Goal: Task Accomplishment & Management: Use online tool/utility

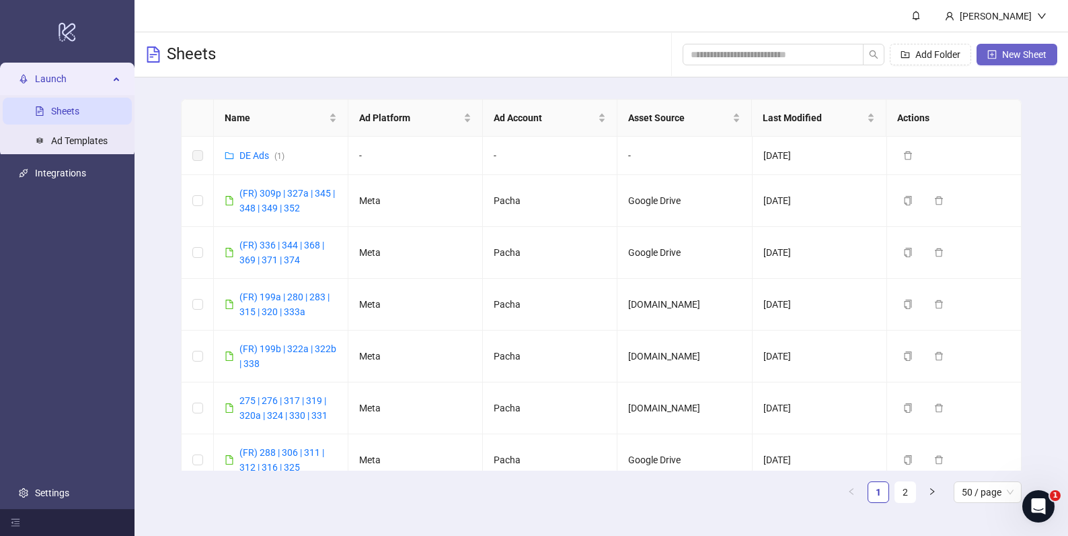
click at [1027, 58] on span "New Sheet" at bounding box center [1024, 54] width 44 height 11
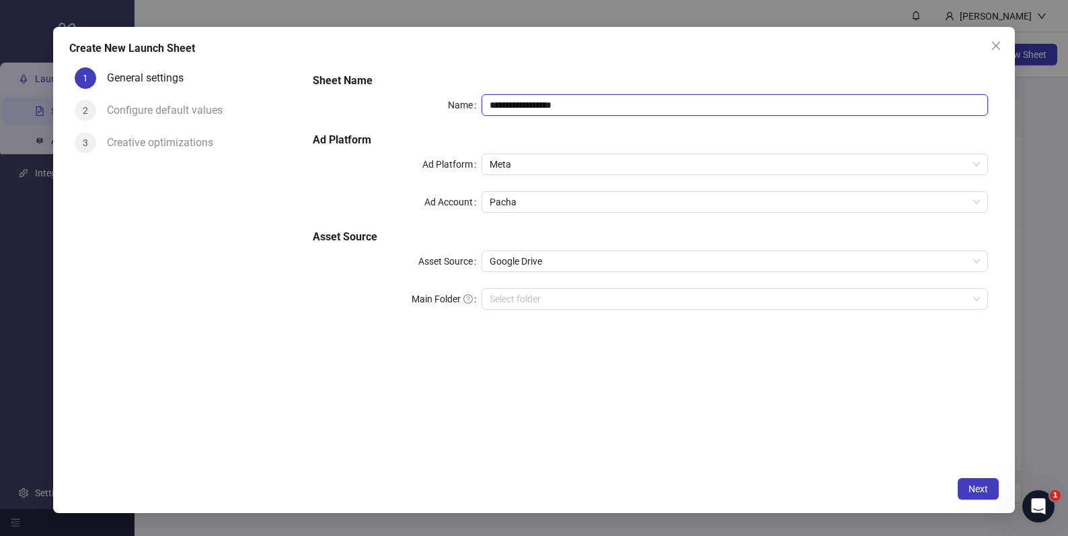
click at [610, 100] on input "**********" at bounding box center [735, 105] width 507 height 22
type input "**********"
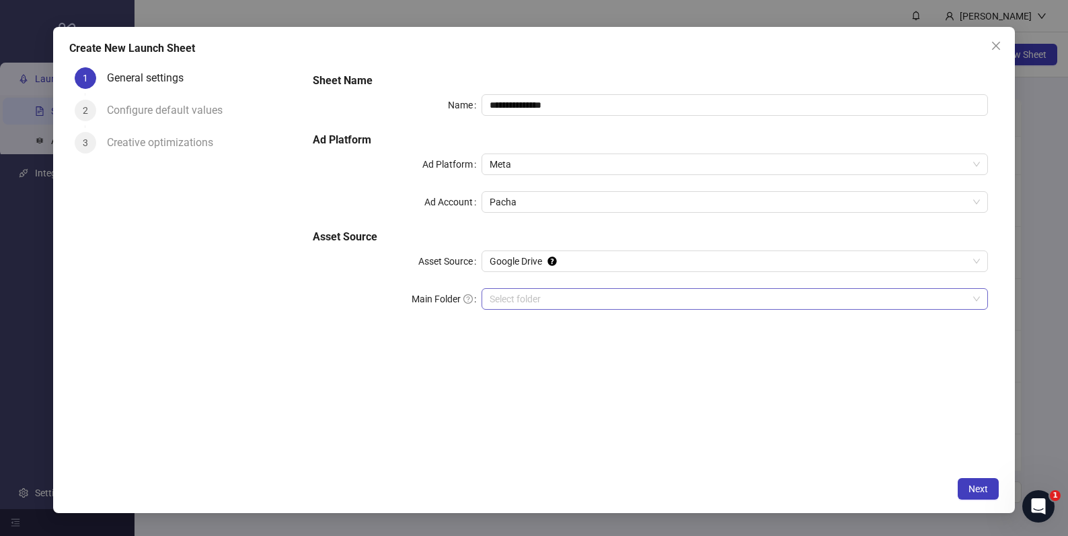
click at [577, 291] on input "Main Folder" at bounding box center [729, 299] width 478 height 20
click at [977, 485] on span "Next" at bounding box center [979, 488] width 20 height 11
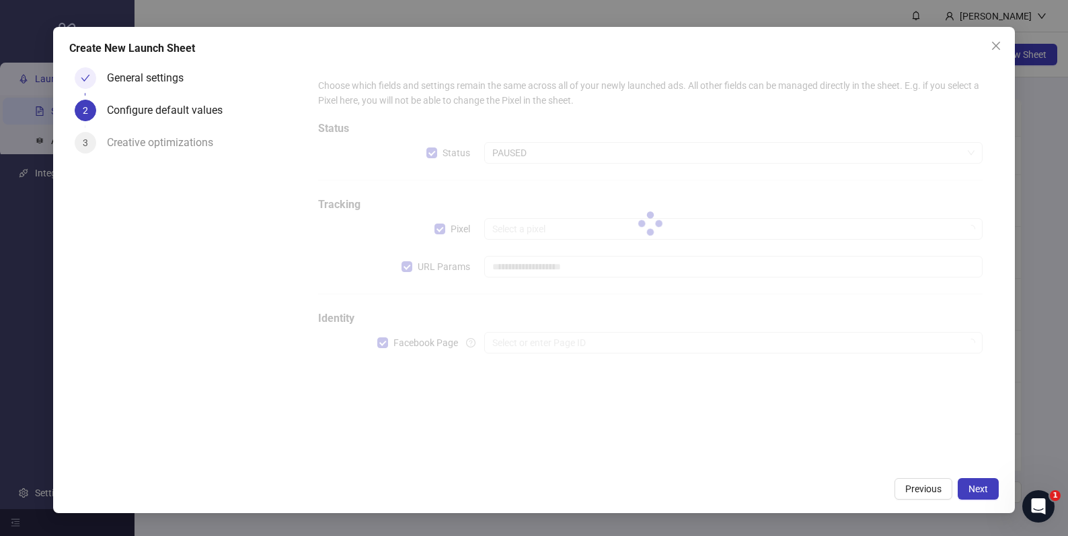
type input "**********"
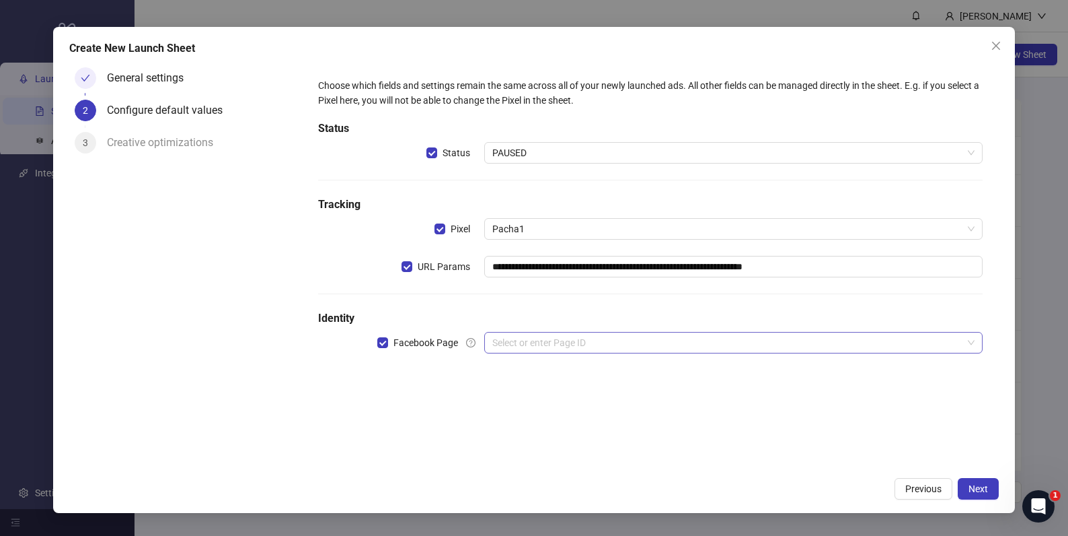
click at [691, 346] on input "search" at bounding box center [727, 342] width 470 height 20
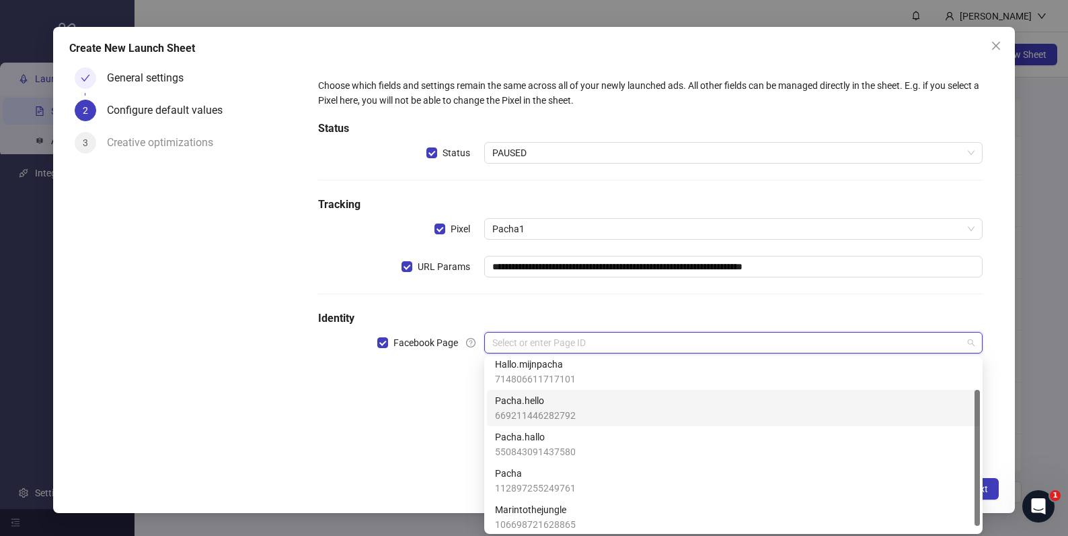
scroll to position [46, 0]
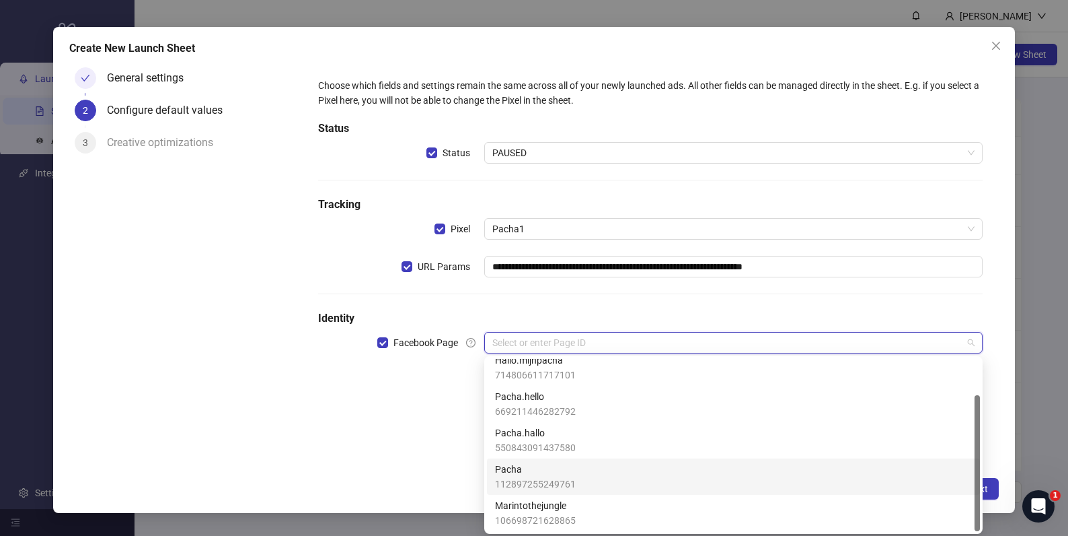
click at [597, 469] on div "Pacha 112897255249761" at bounding box center [733, 477] width 477 height 30
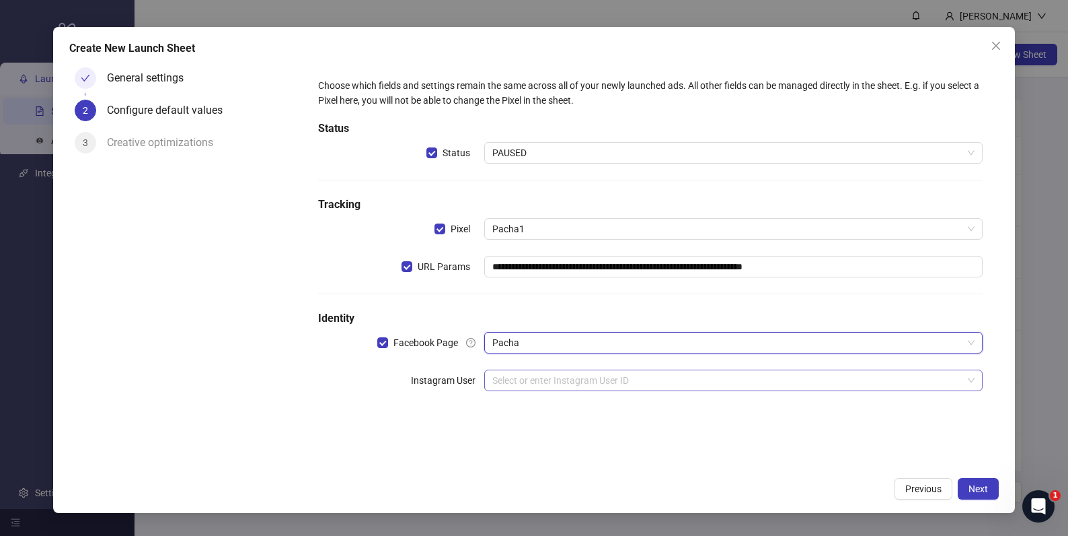
click at [620, 379] on input "search" at bounding box center [727, 380] width 470 height 20
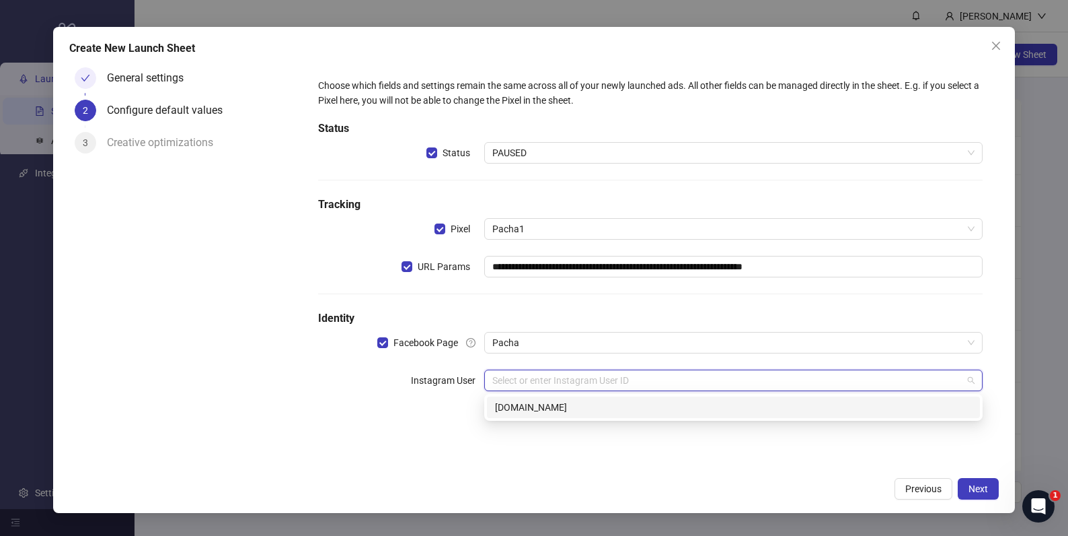
click at [590, 412] on div "[DOMAIN_NAME]" at bounding box center [733, 407] width 477 height 15
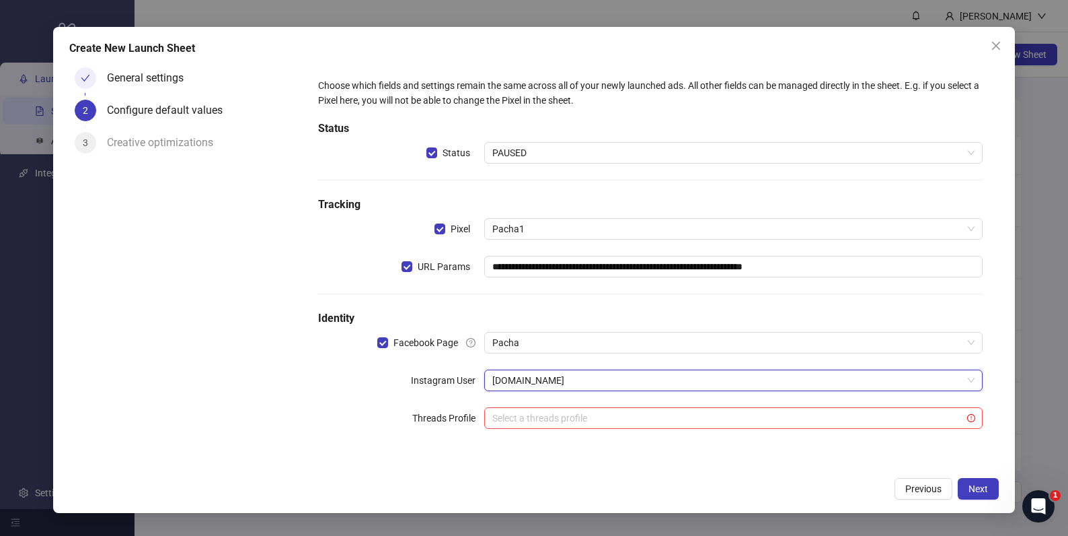
click at [723, 457] on form "**********" at bounding box center [650, 261] width 697 height 399
click at [984, 484] on span "Next" at bounding box center [979, 488] width 20 height 11
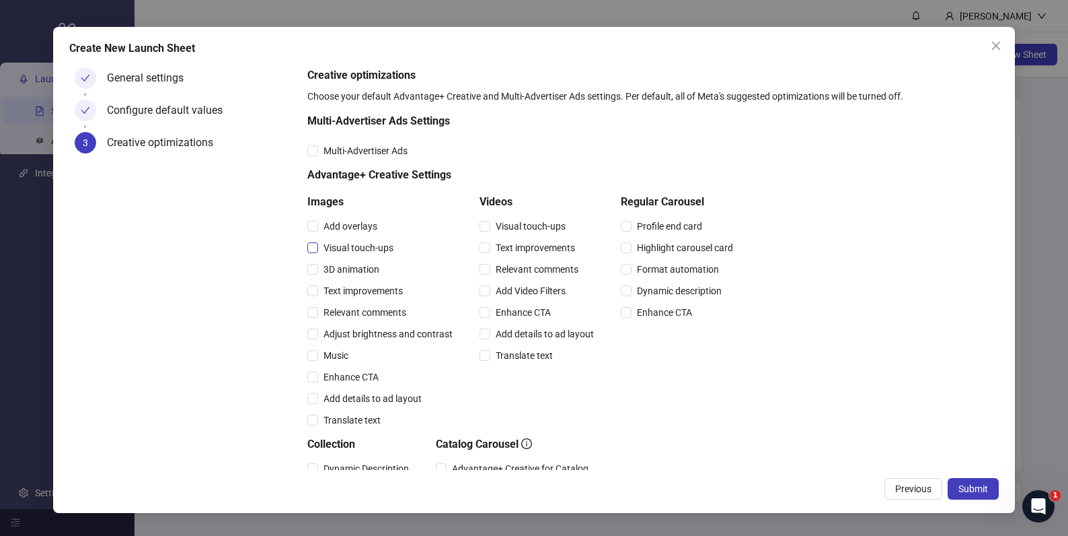
click at [388, 246] on span "Visual touch-ups" at bounding box center [358, 247] width 81 height 15
click at [386, 309] on span "Relevant comments" at bounding box center [365, 312] width 94 height 15
click at [509, 269] on span "Relevant comments" at bounding box center [537, 269] width 94 height 15
click at [513, 226] on span "Visual touch-ups" at bounding box center [530, 226] width 81 height 15
click at [984, 485] on span "Submit" at bounding box center [974, 488] width 30 height 11
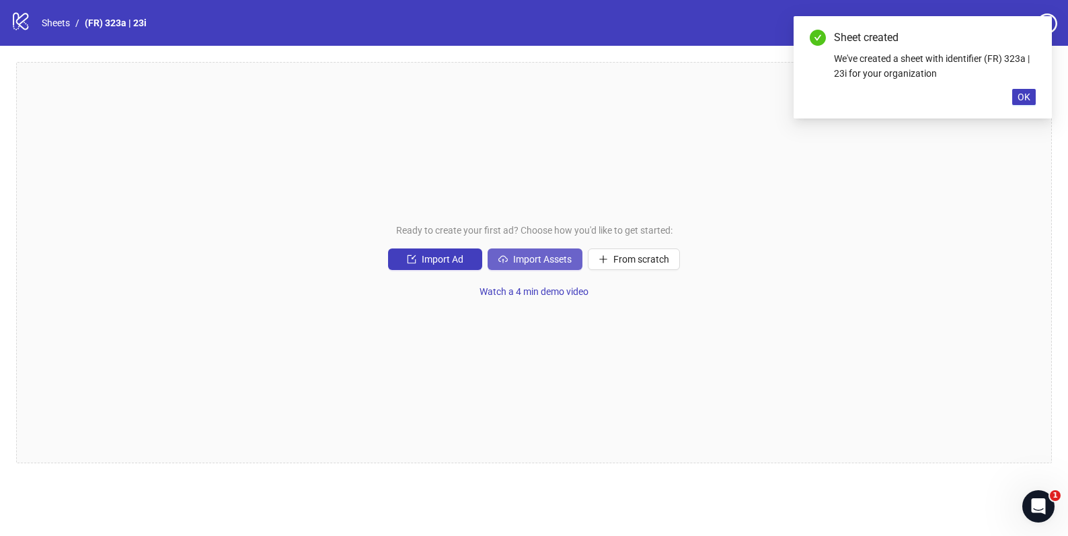
click at [553, 258] on span "Import Assets" at bounding box center [542, 259] width 59 height 11
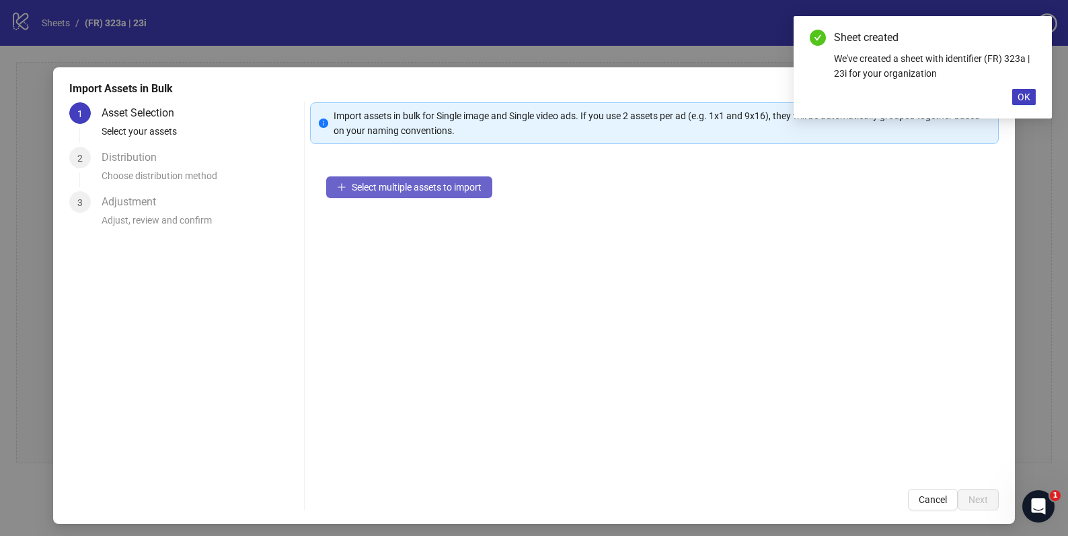
click at [396, 182] on span "Select multiple assets to import" at bounding box center [417, 187] width 130 height 11
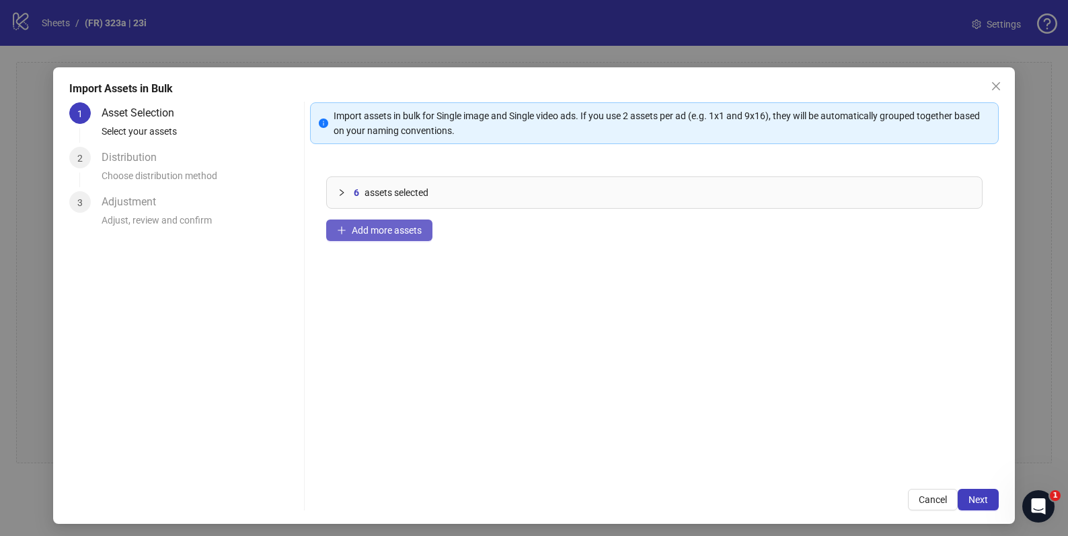
click at [385, 235] on button "Add more assets" at bounding box center [379, 230] width 106 height 22
click at [985, 506] on button "Next" at bounding box center [978, 499] width 41 height 22
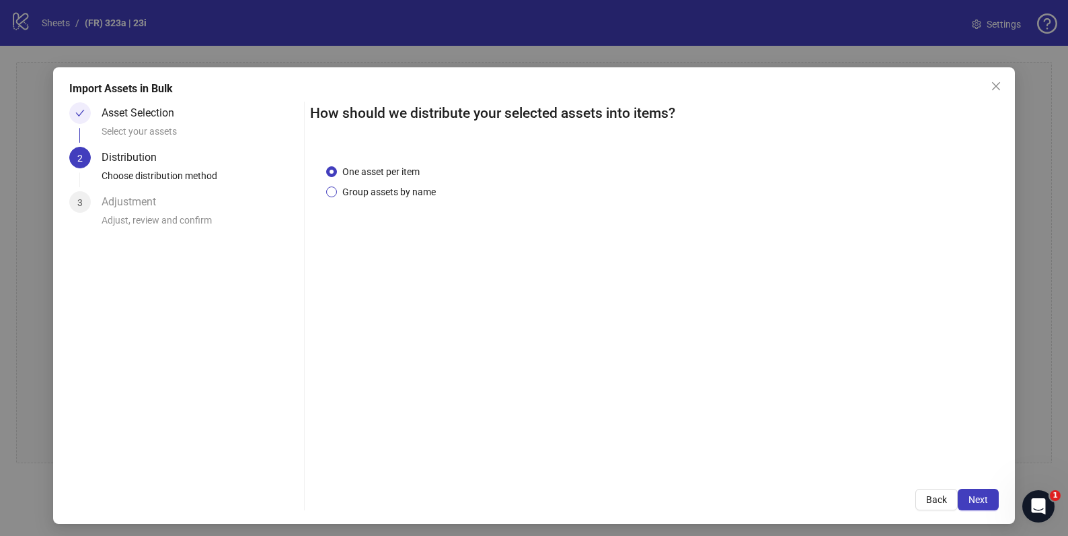
click at [414, 193] on span "Group assets by name" at bounding box center [389, 191] width 104 height 15
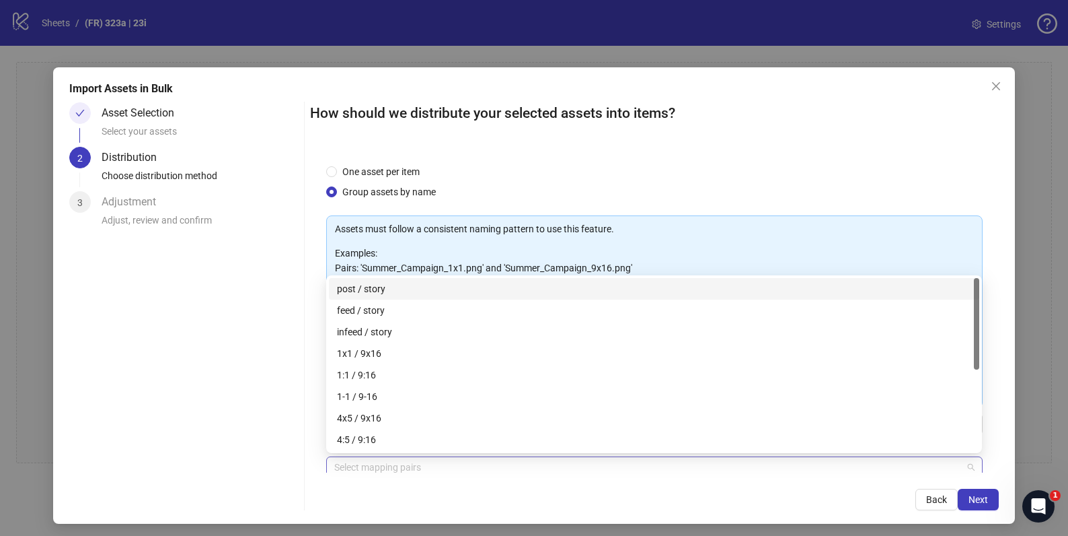
click at [474, 465] on div at bounding box center [647, 466] width 636 height 19
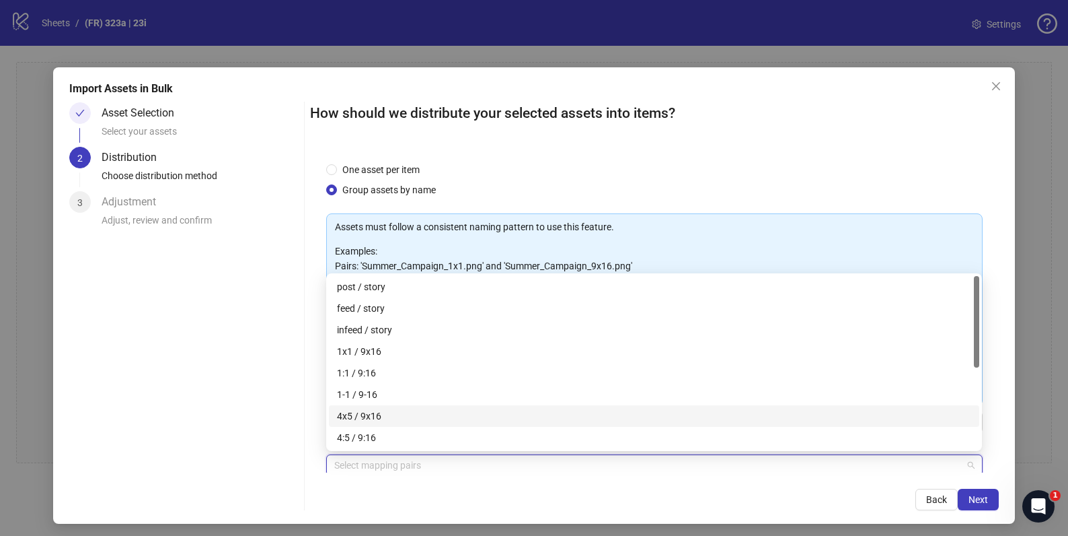
click at [439, 413] on div "4x5 / 9x16" at bounding box center [654, 415] width 634 height 15
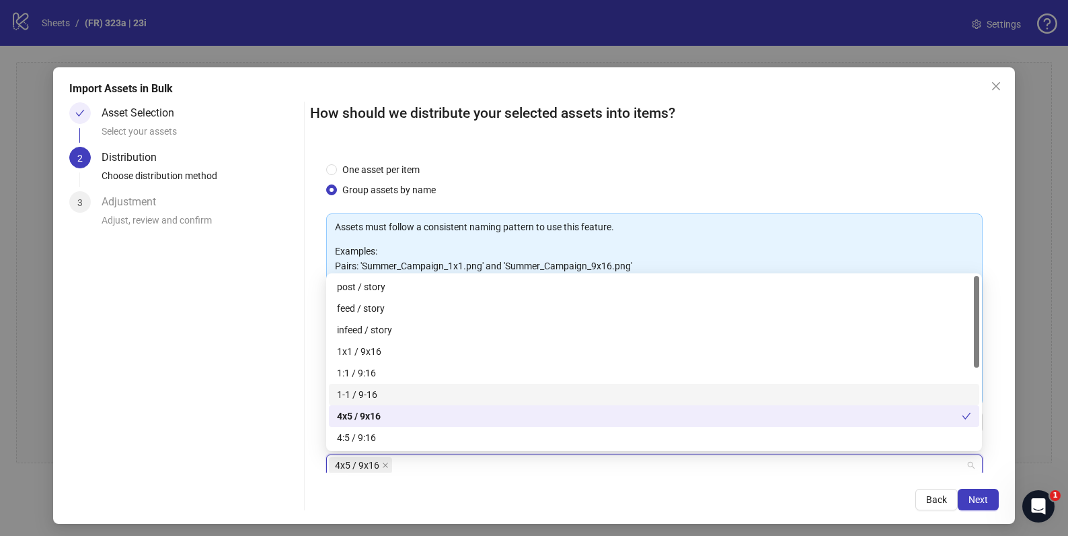
click at [247, 377] on div "Asset Selection Select your assets 2 Distribution Choose distribution method 3 …" at bounding box center [183, 306] width 229 height 408
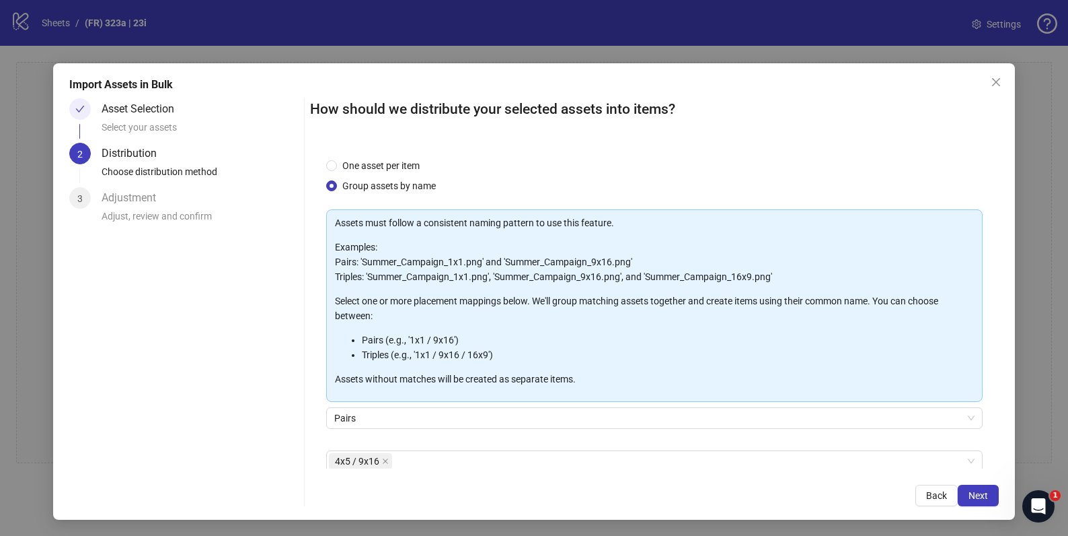
scroll to position [69, 0]
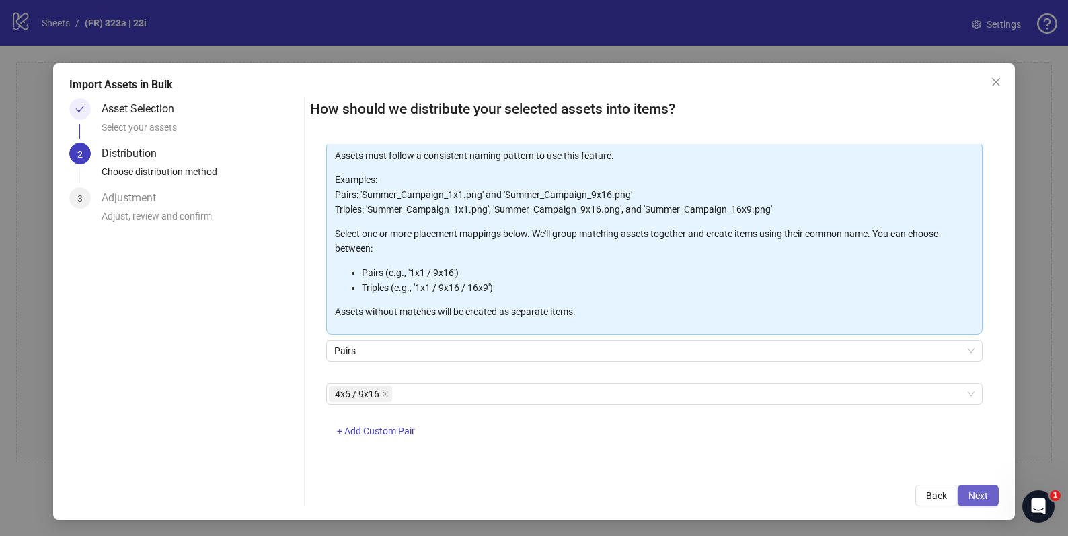
click at [973, 494] on span "Next" at bounding box center [979, 495] width 20 height 11
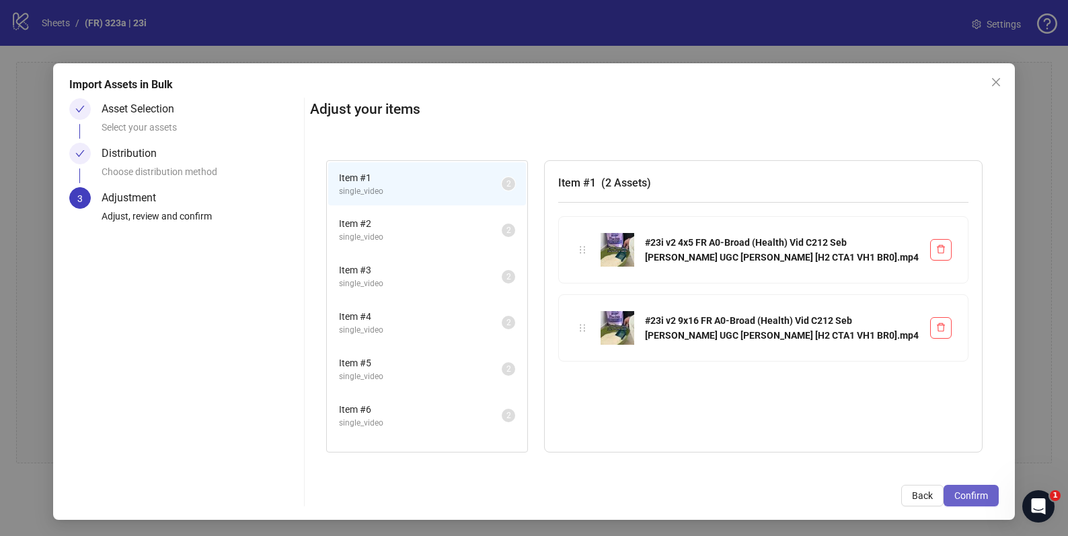
click at [971, 488] on button "Confirm" at bounding box center [971, 495] width 55 height 22
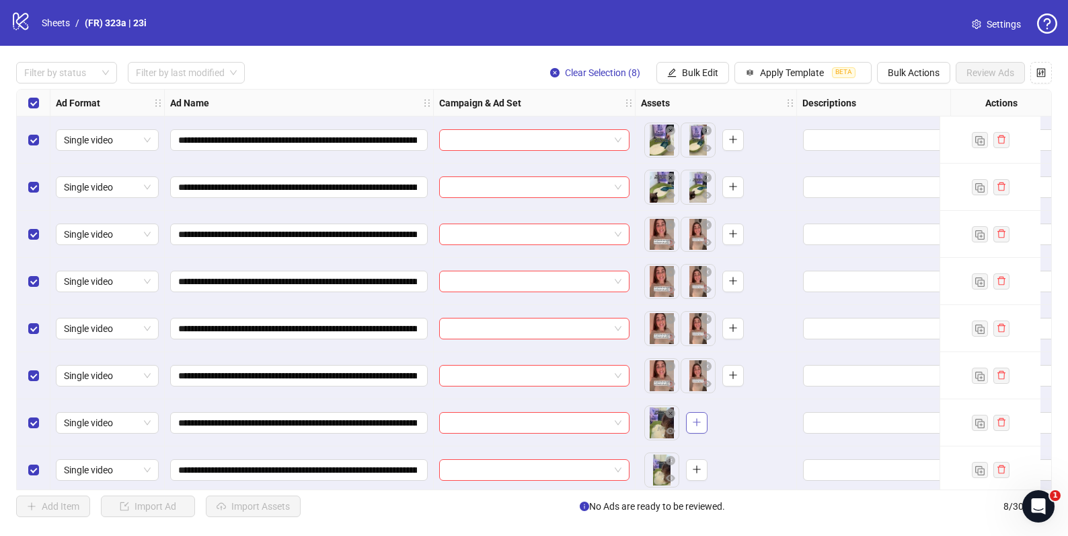
click at [696, 424] on icon "plus" at bounding box center [696, 421] width 1 height 7
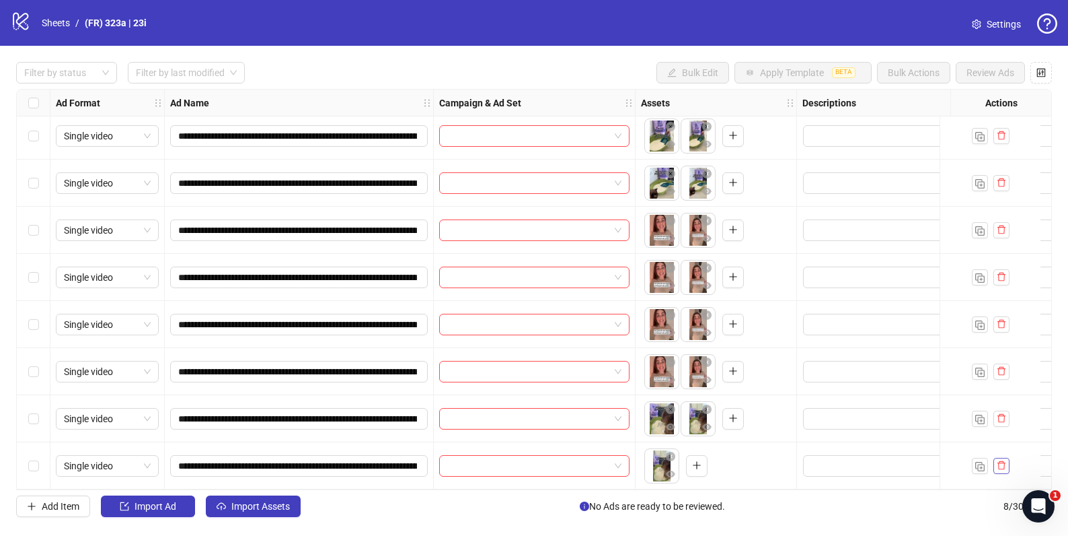
click at [1002, 460] on icon "delete" at bounding box center [1001, 464] width 9 height 9
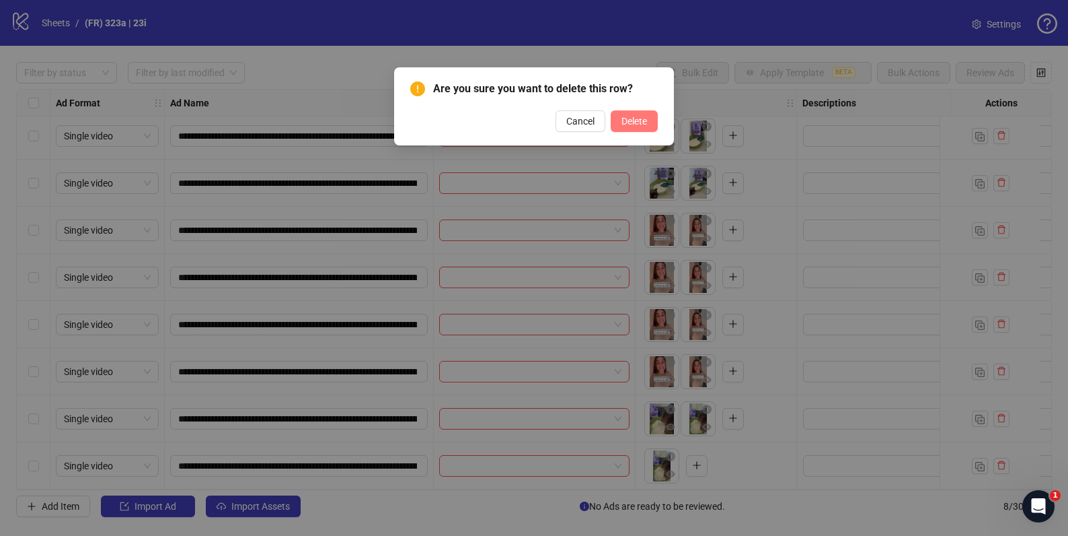
click at [622, 119] on span "Delete" at bounding box center [635, 121] width 26 height 11
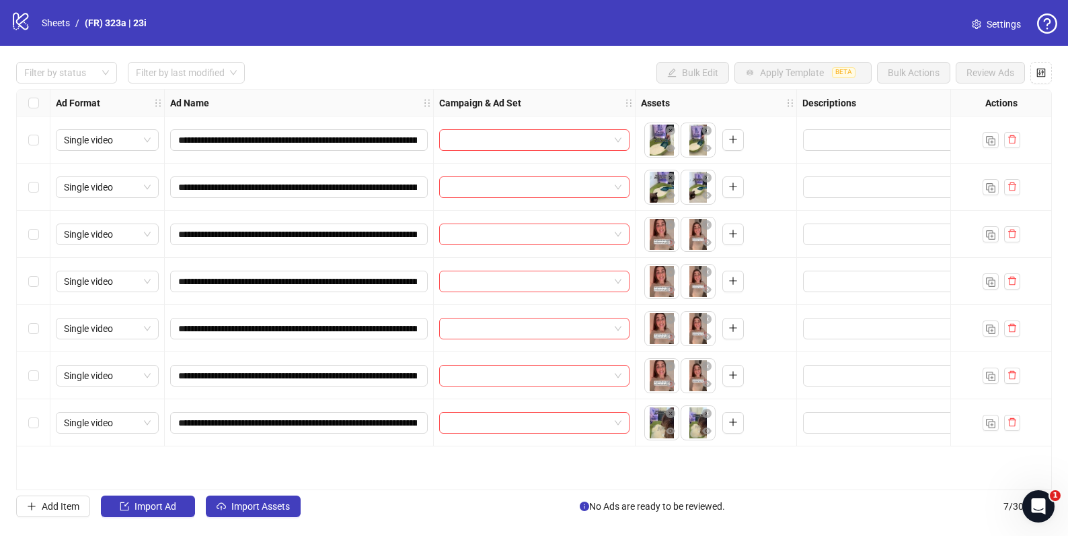
scroll to position [0, 0]
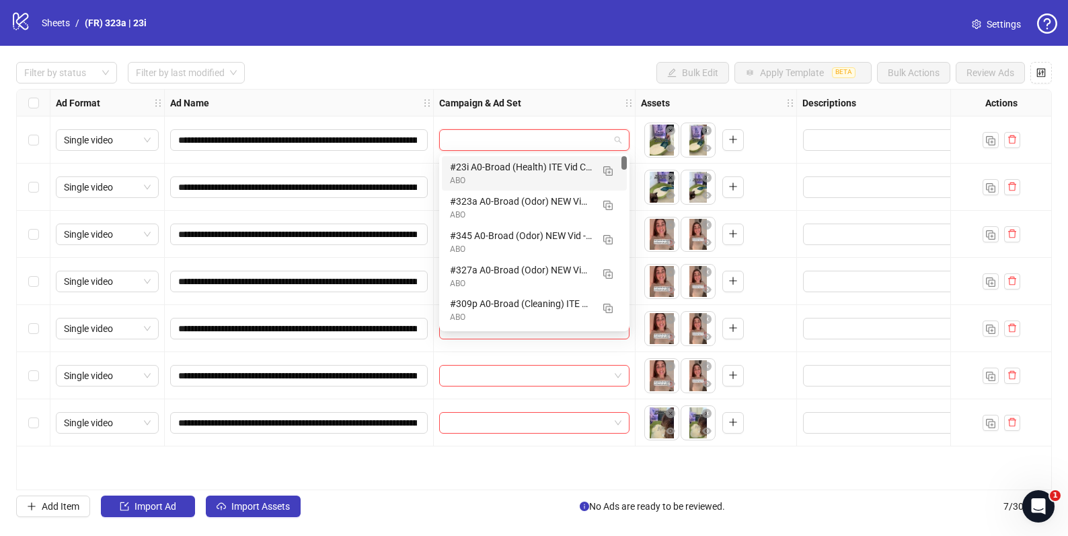
click at [552, 144] on input "search" at bounding box center [528, 140] width 162 height 20
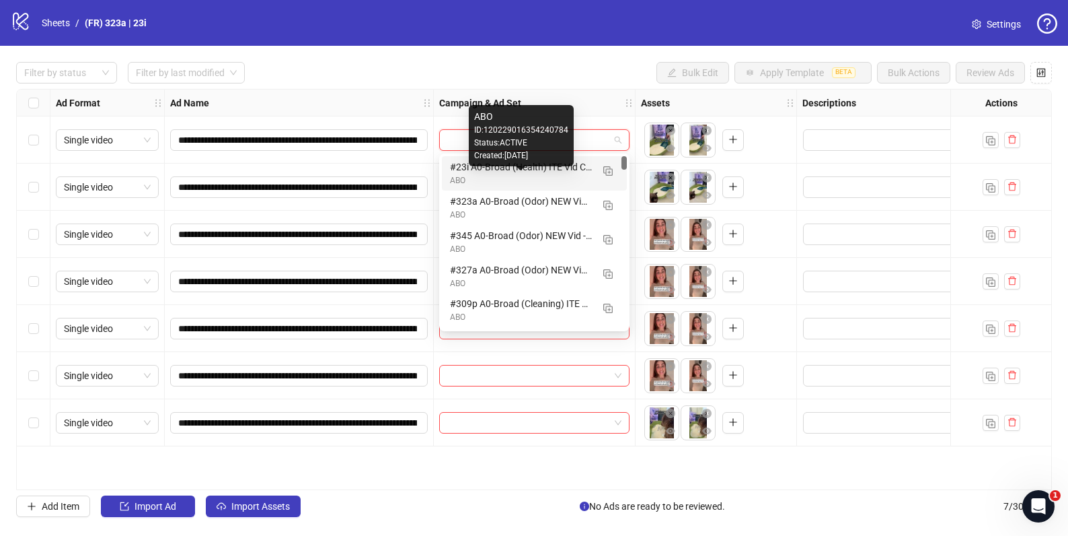
click at [518, 184] on div "ABO" at bounding box center [521, 180] width 142 height 13
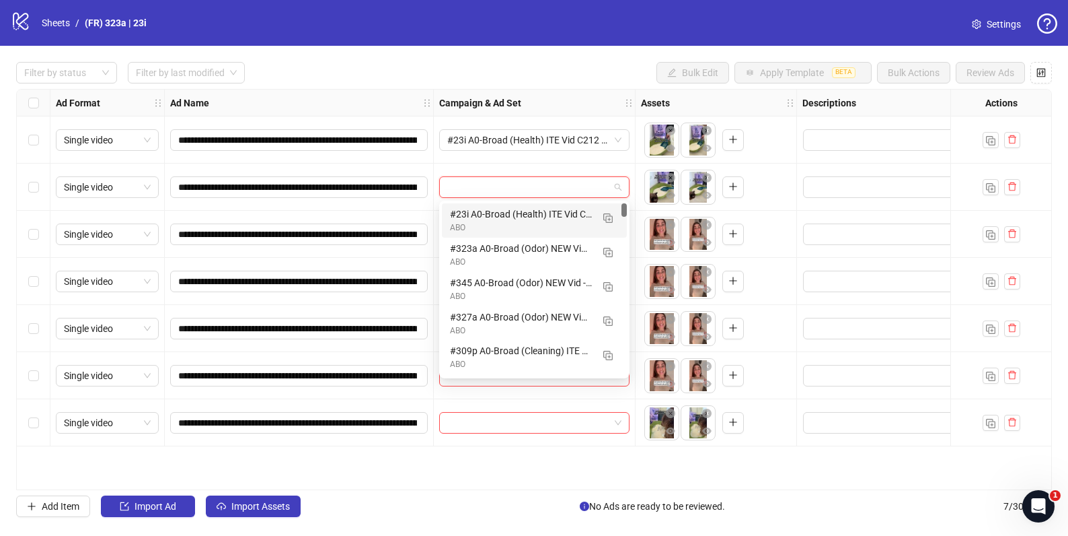
click at [531, 184] on input "search" at bounding box center [528, 187] width 162 height 20
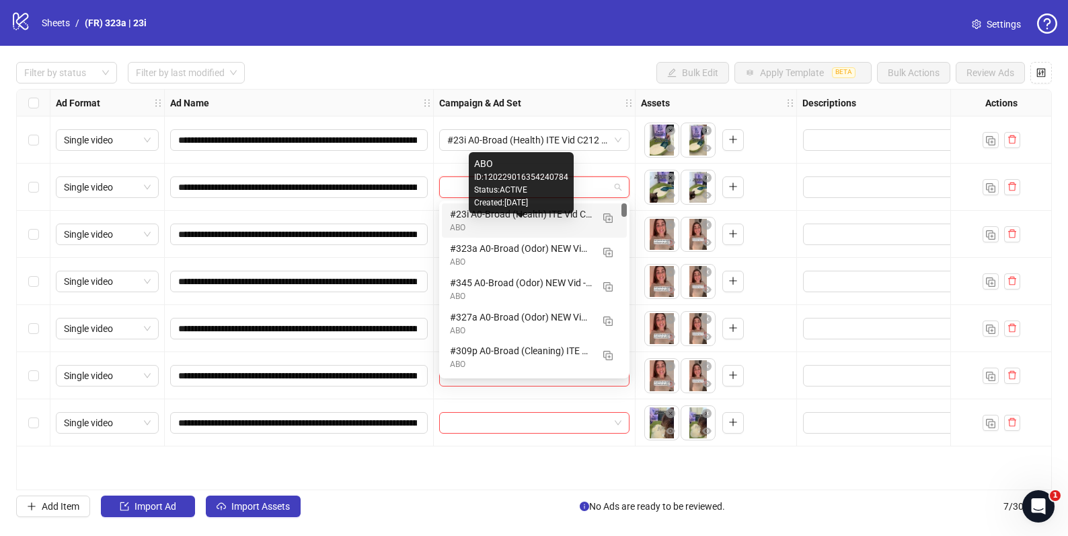
click at [506, 227] on div "ABO" at bounding box center [521, 227] width 142 height 13
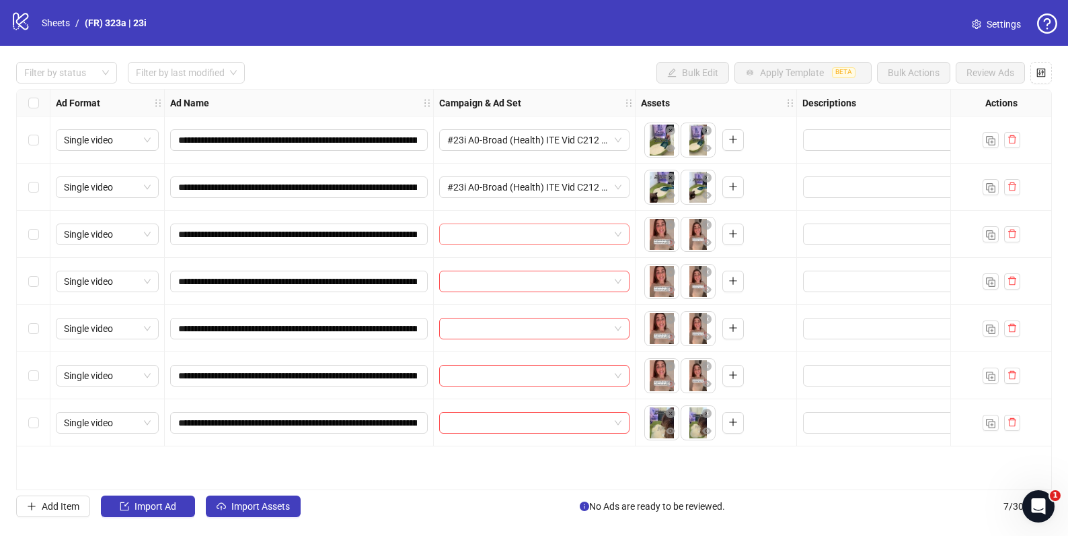
click at [496, 235] on input "search" at bounding box center [528, 234] width 162 height 20
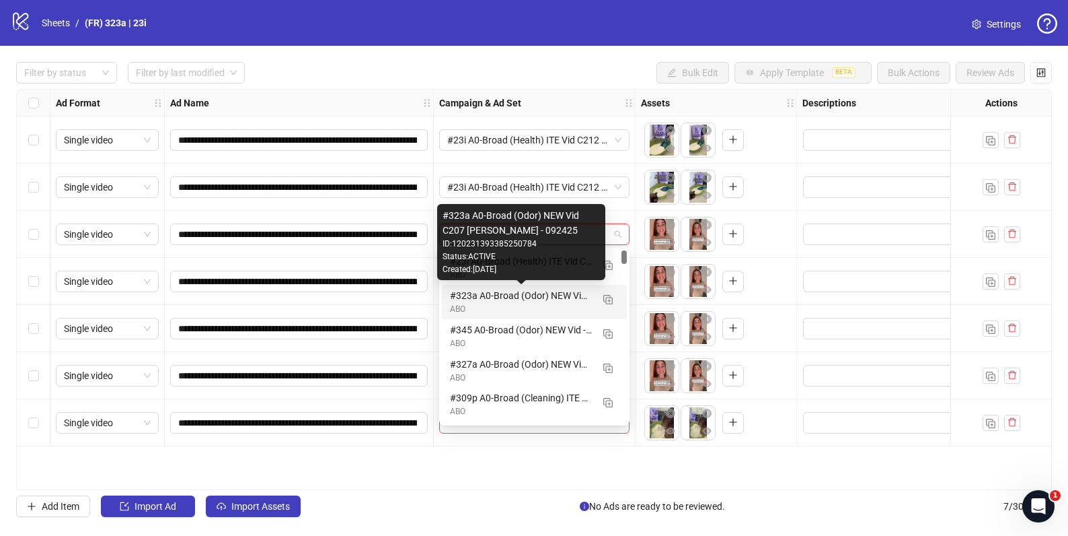
click at [490, 303] on div "ABO" at bounding box center [521, 309] width 142 height 13
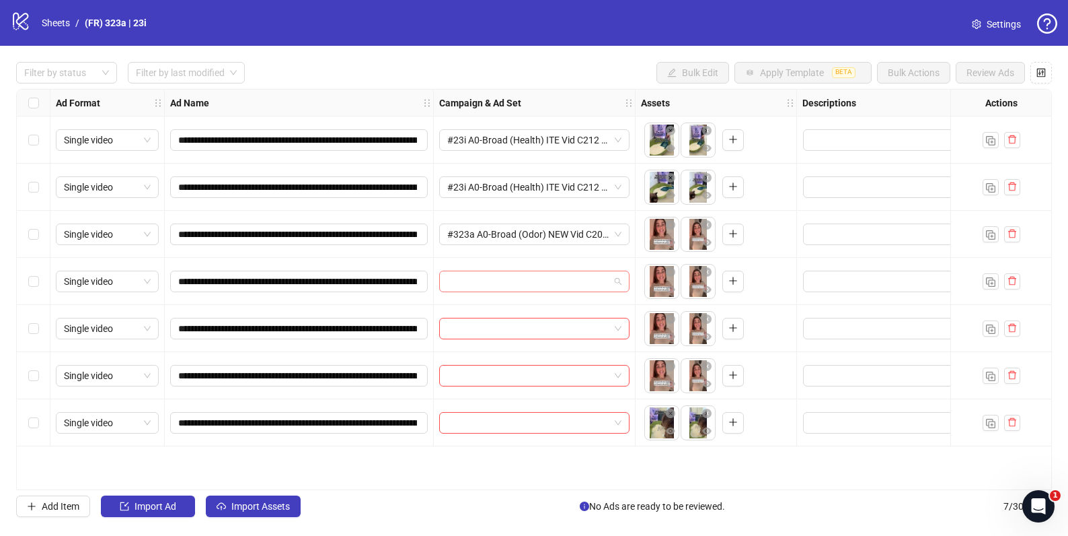
click at [486, 283] on input "search" at bounding box center [528, 281] width 162 height 20
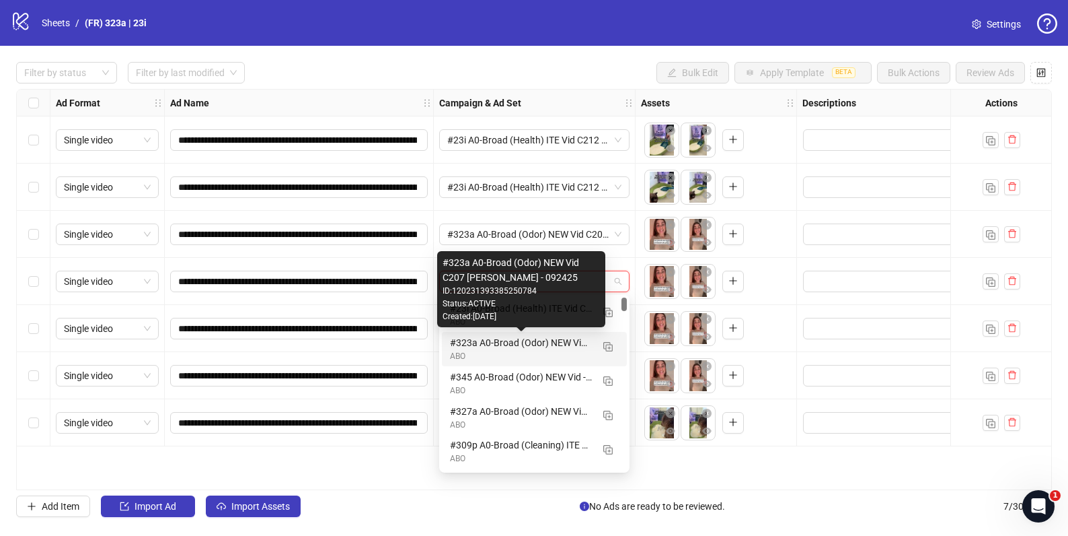
click at [483, 349] on div "#323a A0-Broad (Odor) NEW Vid C207 [PERSON_NAME] - 092425" at bounding box center [521, 342] width 142 height 15
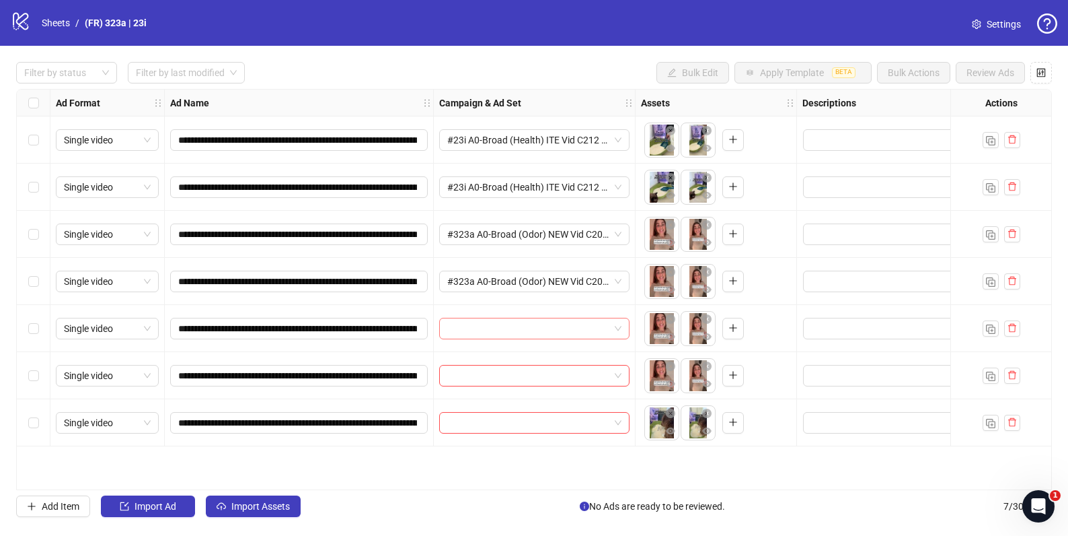
click at [488, 338] on input "search" at bounding box center [528, 328] width 162 height 20
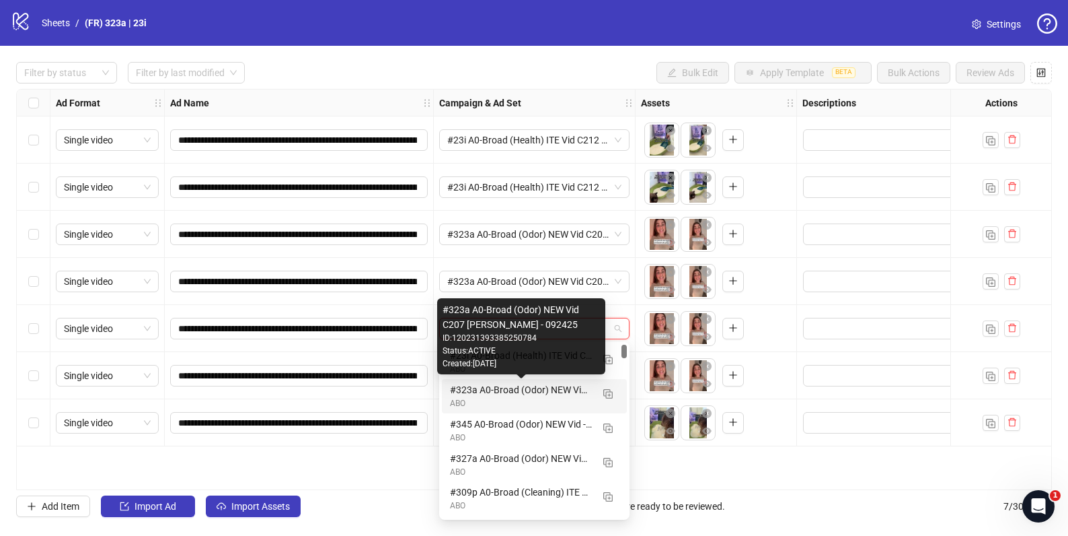
click at [484, 394] on div "#323a A0-Broad (Odor) NEW Vid C207 [PERSON_NAME] - 092425" at bounding box center [521, 389] width 142 height 15
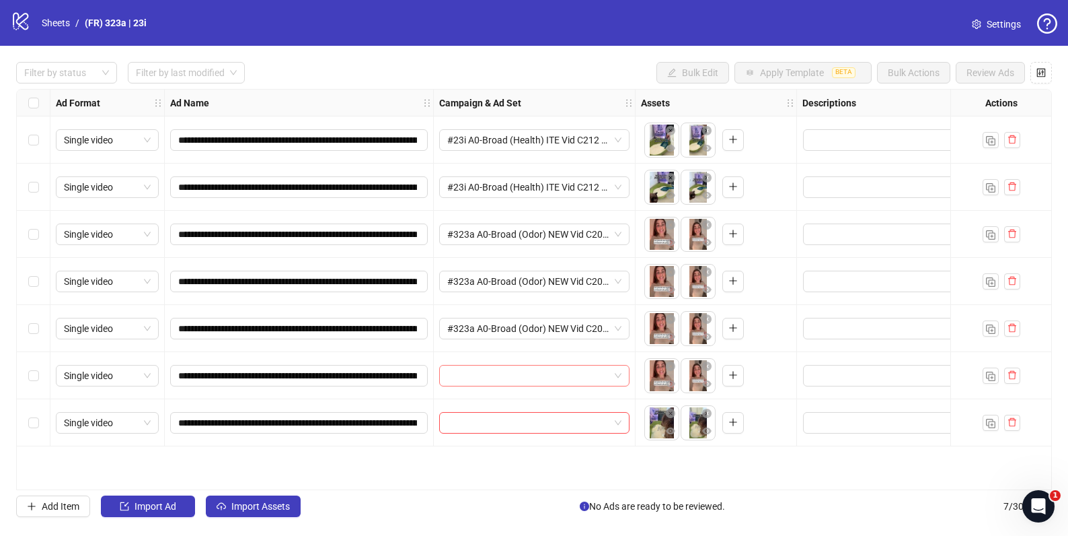
click at [484, 372] on input "search" at bounding box center [528, 375] width 162 height 20
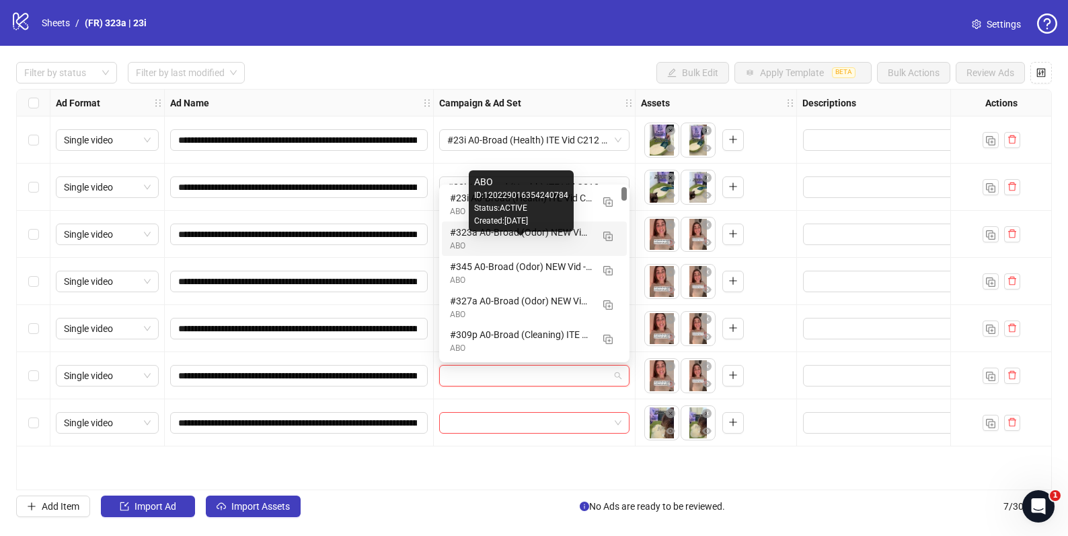
click at [519, 241] on div "ABO" at bounding box center [521, 246] width 142 height 13
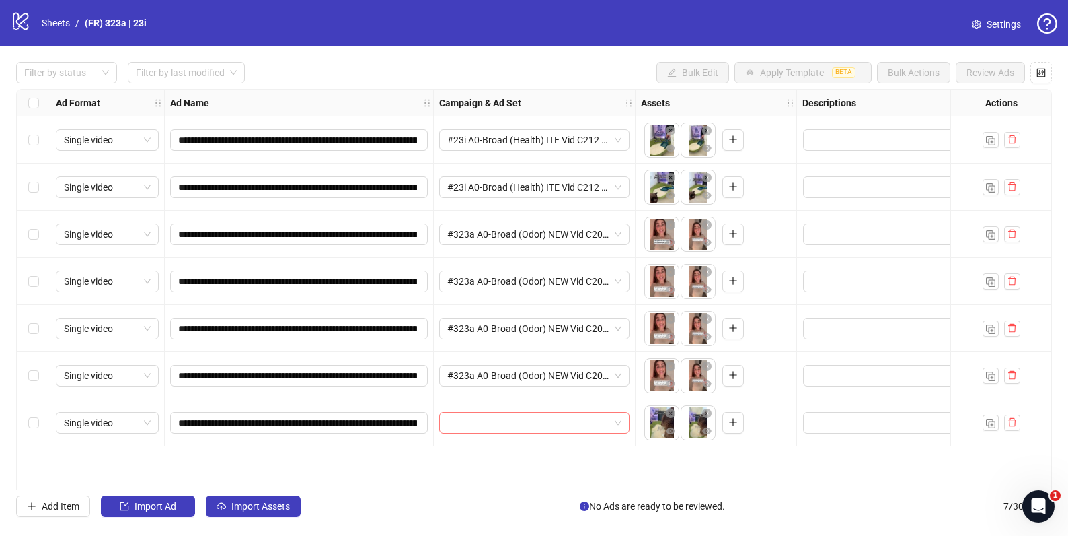
click at [488, 422] on input "search" at bounding box center [528, 422] width 162 height 20
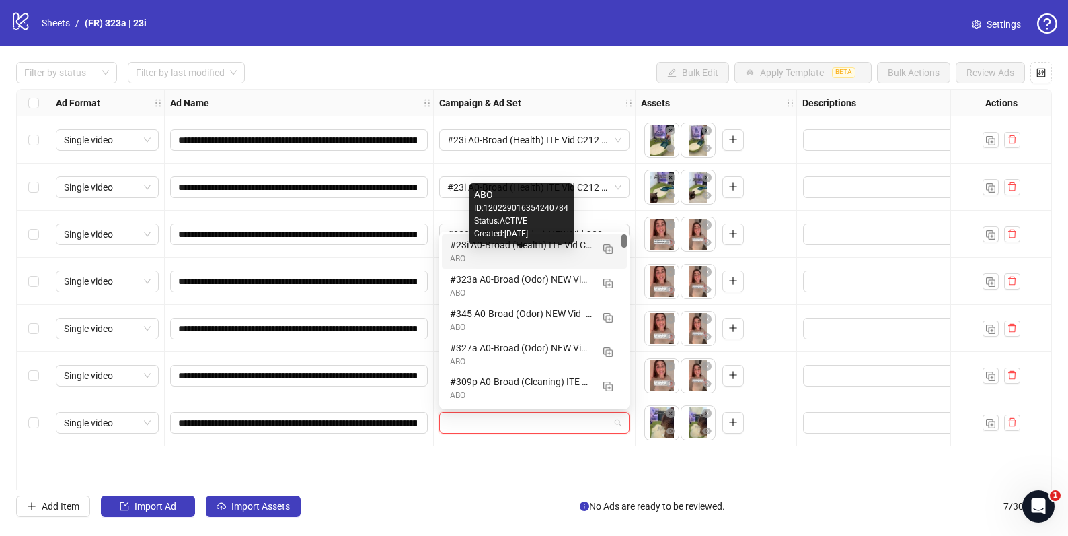
click at [481, 253] on div "ABO" at bounding box center [521, 258] width 142 height 13
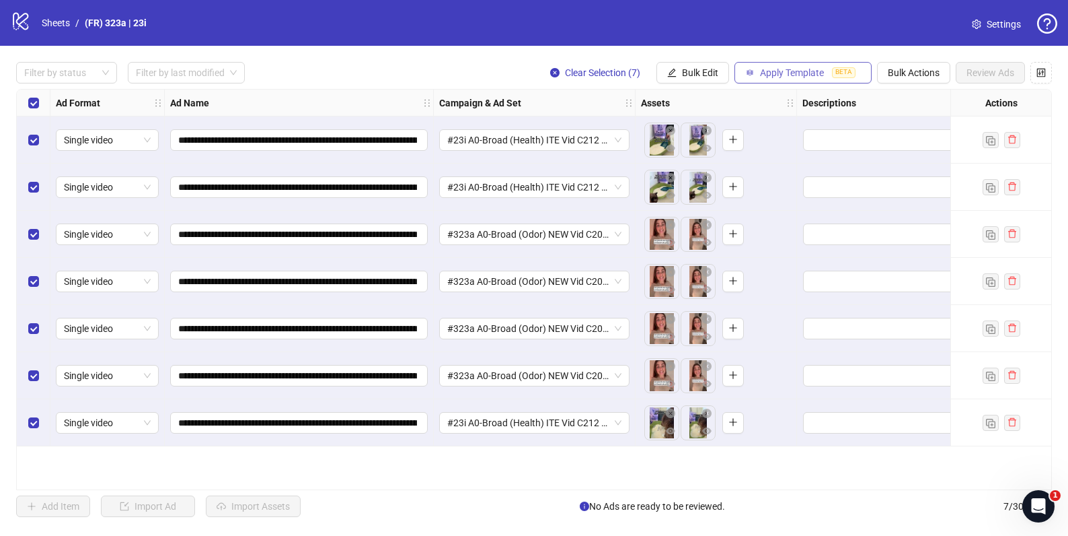
click at [758, 73] on button "Apply Template BETA" at bounding box center [803, 73] width 137 height 22
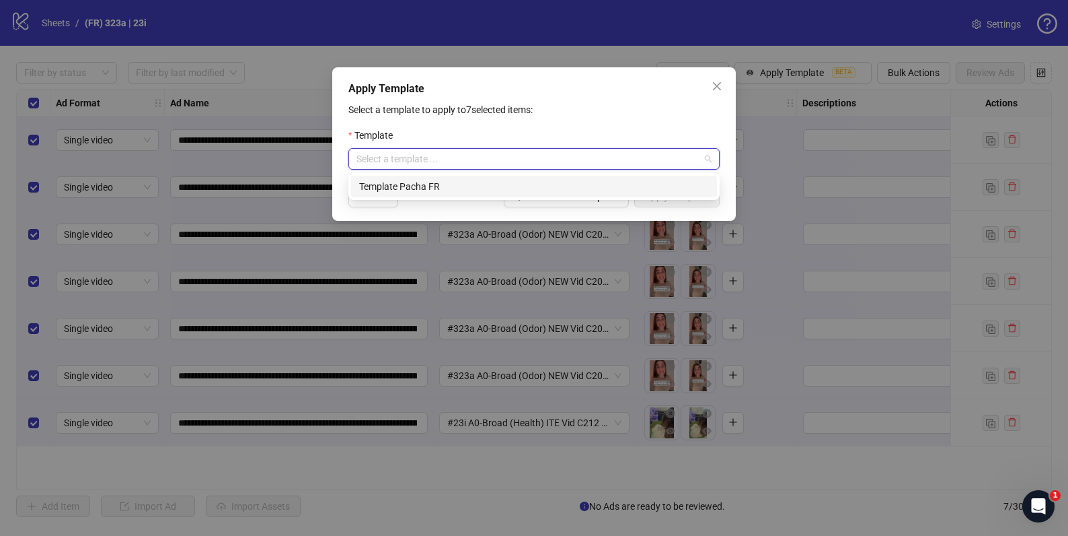
click at [605, 151] on input "search" at bounding box center [528, 159] width 343 height 20
click at [544, 188] on div "Template Pacha FR" at bounding box center [534, 186] width 350 height 15
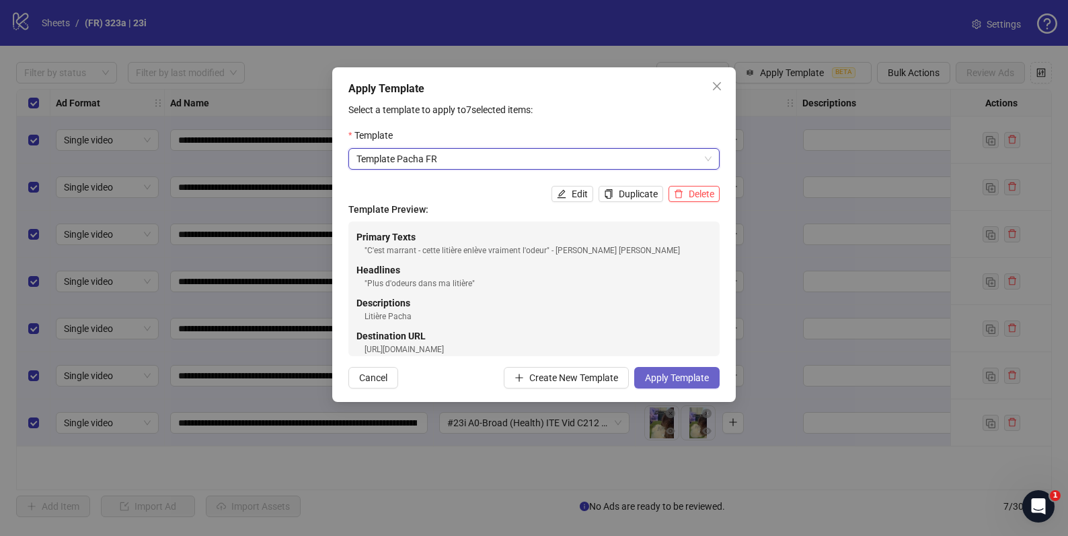
click at [686, 377] on span "Apply Template" at bounding box center [677, 377] width 64 height 11
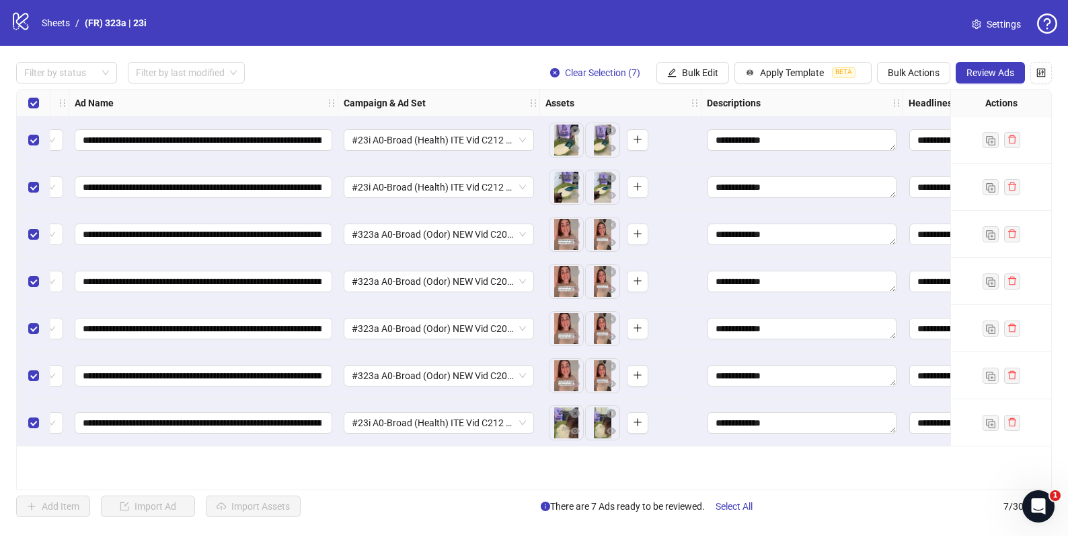
scroll to position [0, 89]
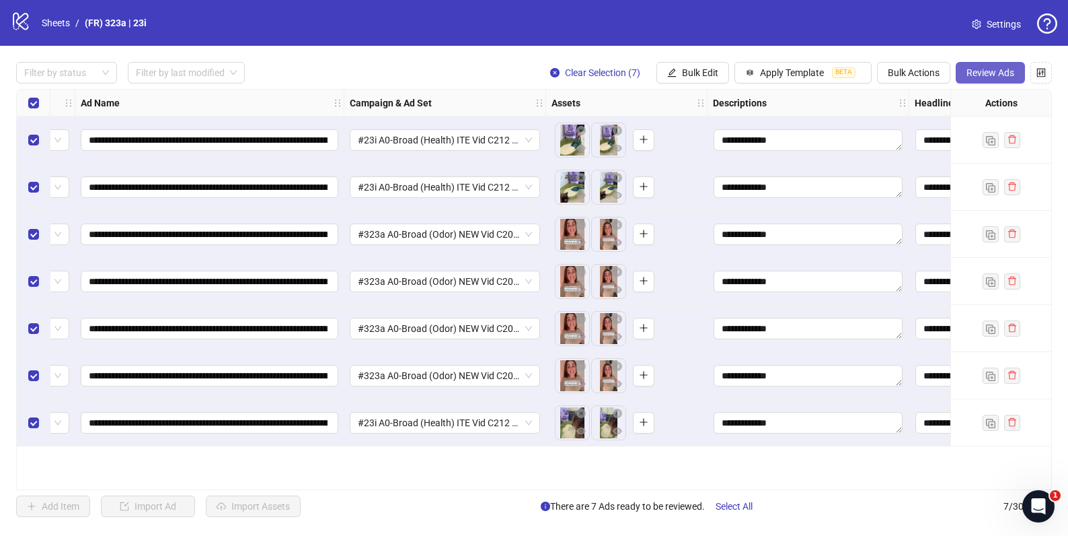
click at [975, 67] on button "Review Ads" at bounding box center [990, 73] width 69 height 22
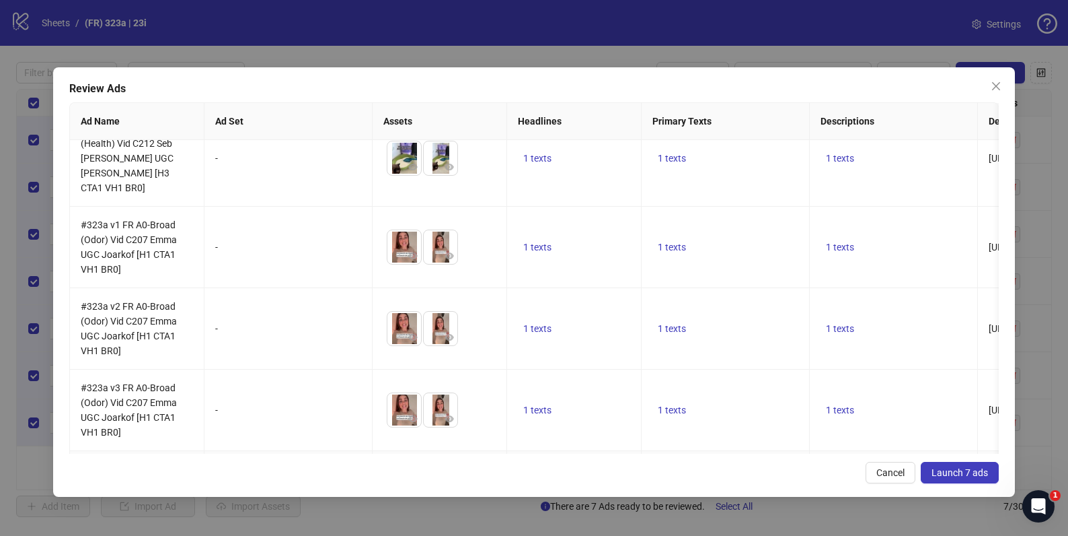
scroll to position [0, 0]
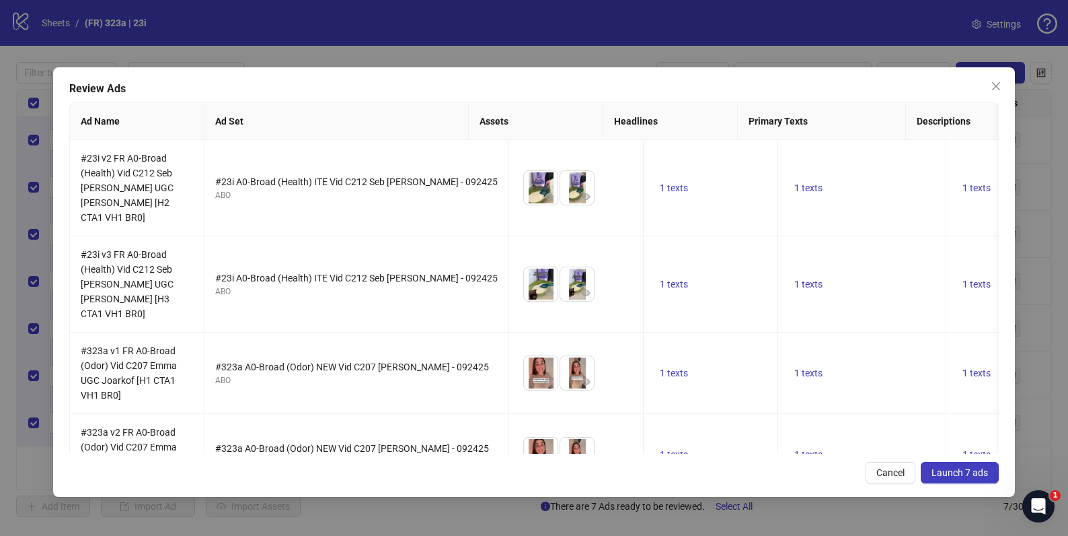
click at [936, 465] on button "Launch 7 ads" at bounding box center [960, 473] width 78 height 22
